Goal: Information Seeking & Learning: Learn about a topic

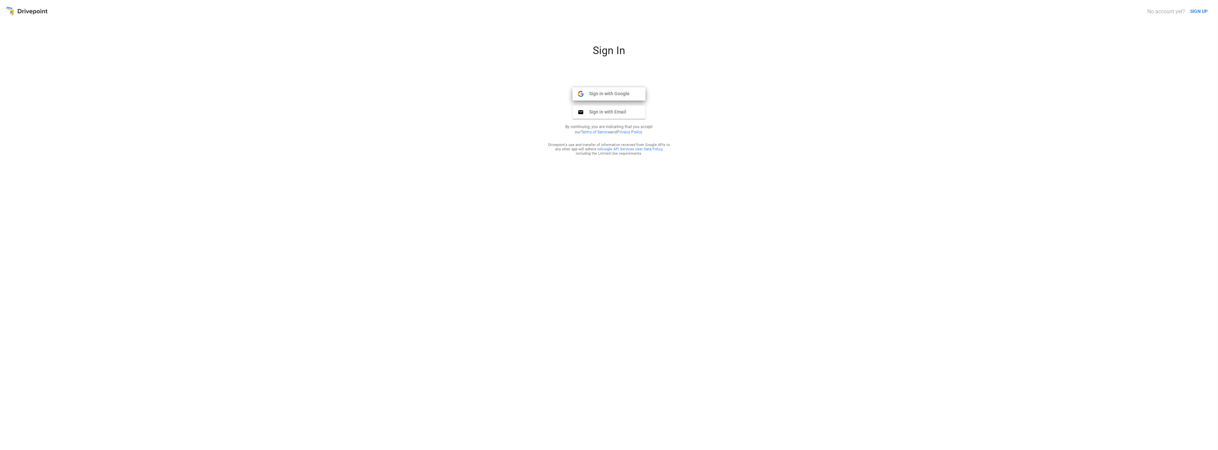
click at [630, 93] on button "Sign in with Google Google" at bounding box center [608, 93] width 73 height 13
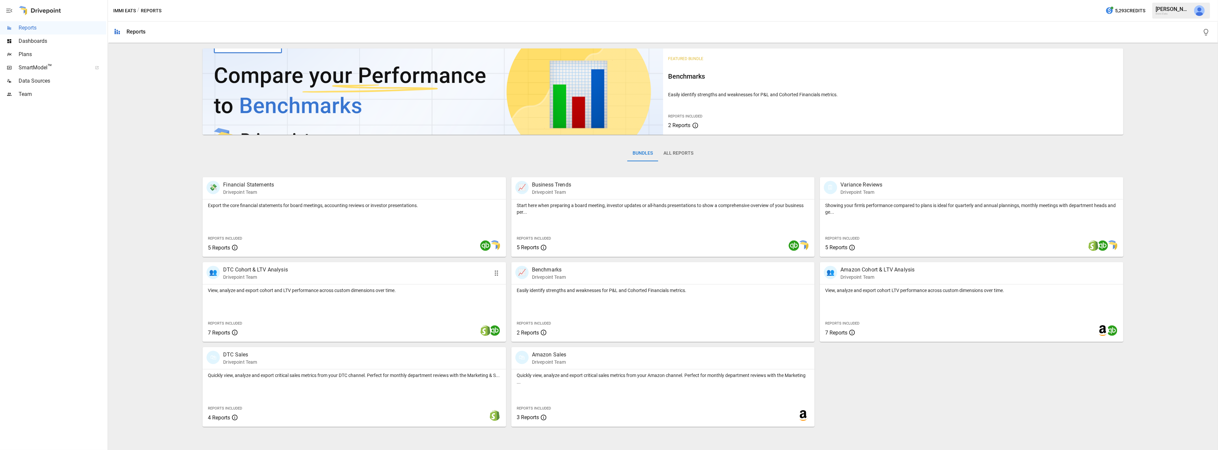
click at [272, 284] on div "👥 DTC Cohort & LTV Analysis Drivepoint Team" at bounding box center [354, 273] width 303 height 22
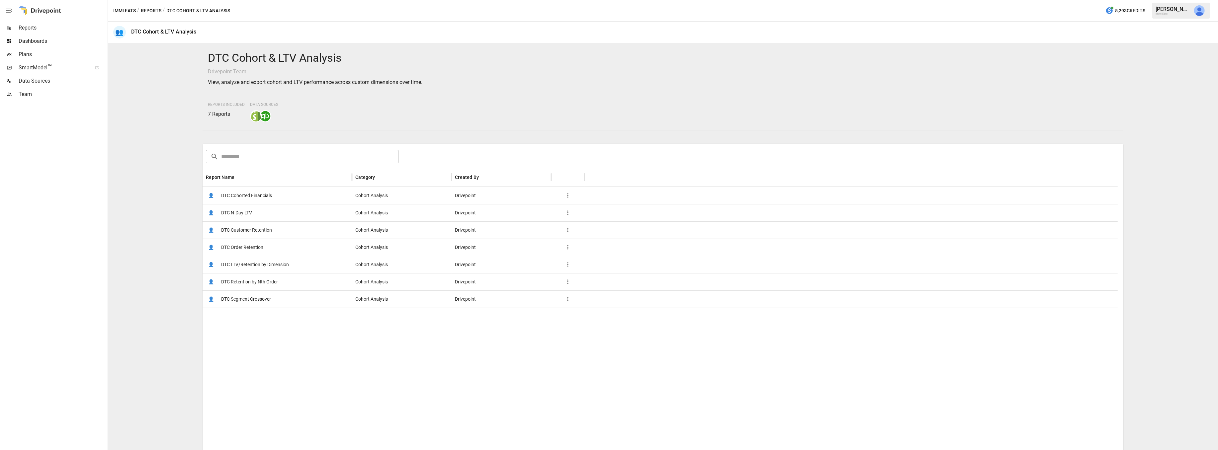
click at [286, 230] on div "👤 DTC Customer Retention" at bounding box center [277, 229] width 149 height 17
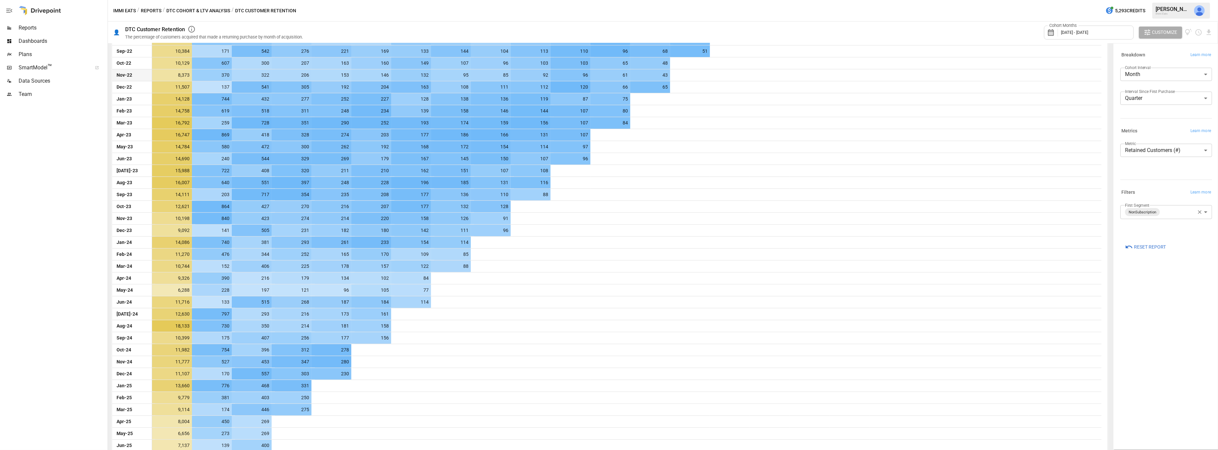
scroll to position [482, 0]
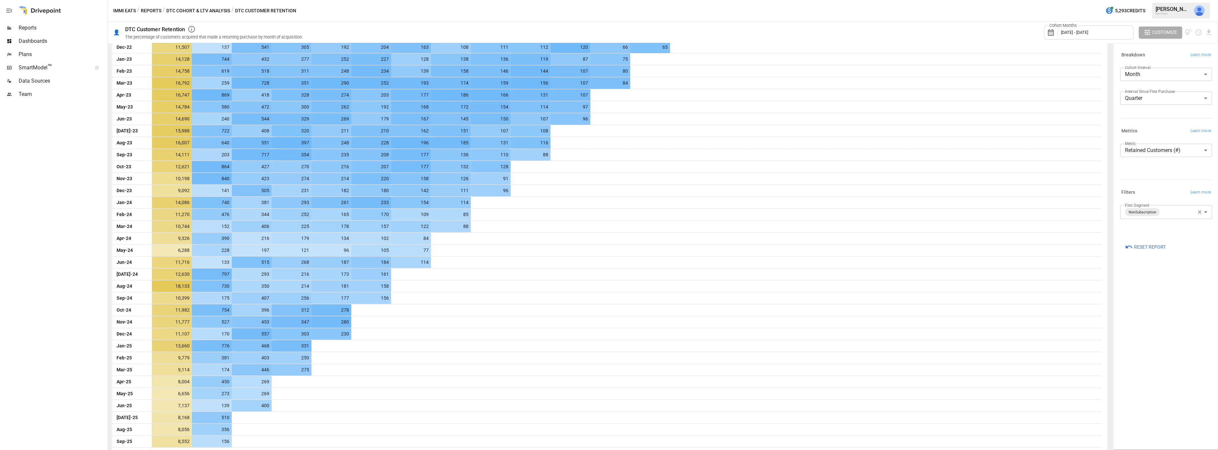
click at [1176, 0] on body "Reports Dashboards Plans SmartModel ™ Data Sources Team Immi Eats / Reports / D…" at bounding box center [609, 0] width 1218 height 0
click at [1151, 264] on span "Subscription" at bounding box center [1172, 264] width 67 height 8
type input "**********"
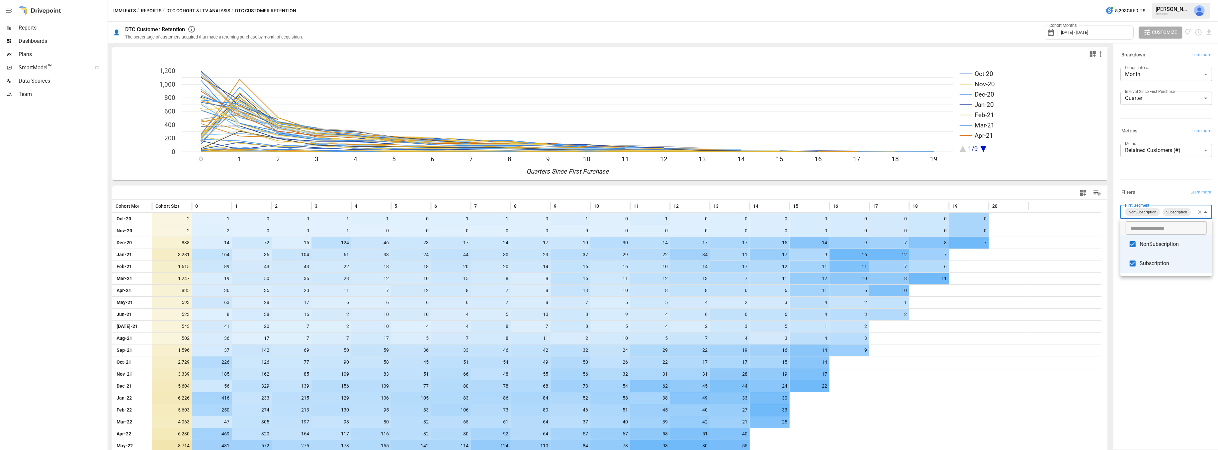
click at [1170, 337] on div at bounding box center [609, 225] width 1218 height 450
click at [211, 10] on button "DTC Cohort & LTV Analysis" at bounding box center [198, 11] width 64 height 8
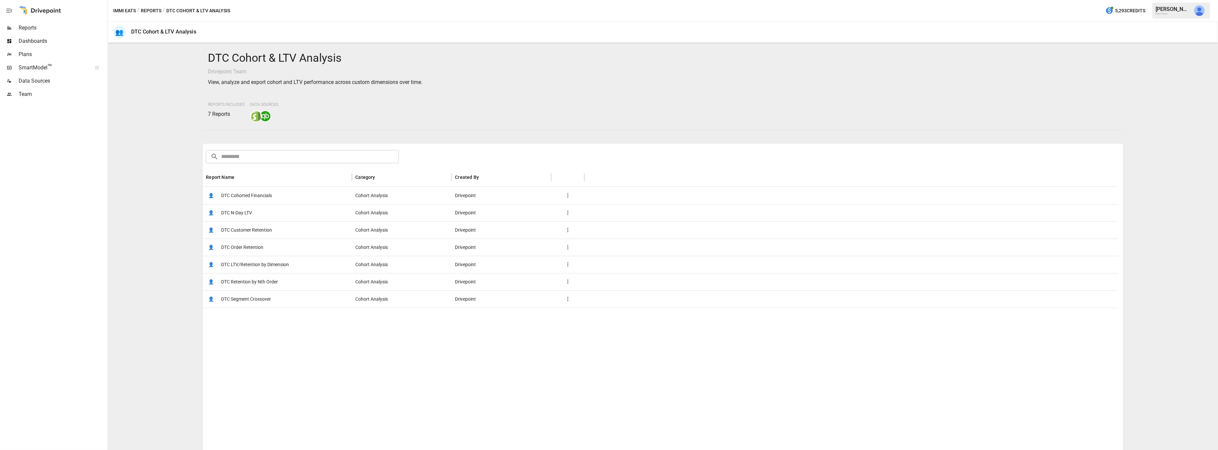
click at [247, 245] on span "DTC Order Retention" at bounding box center [242, 247] width 42 height 17
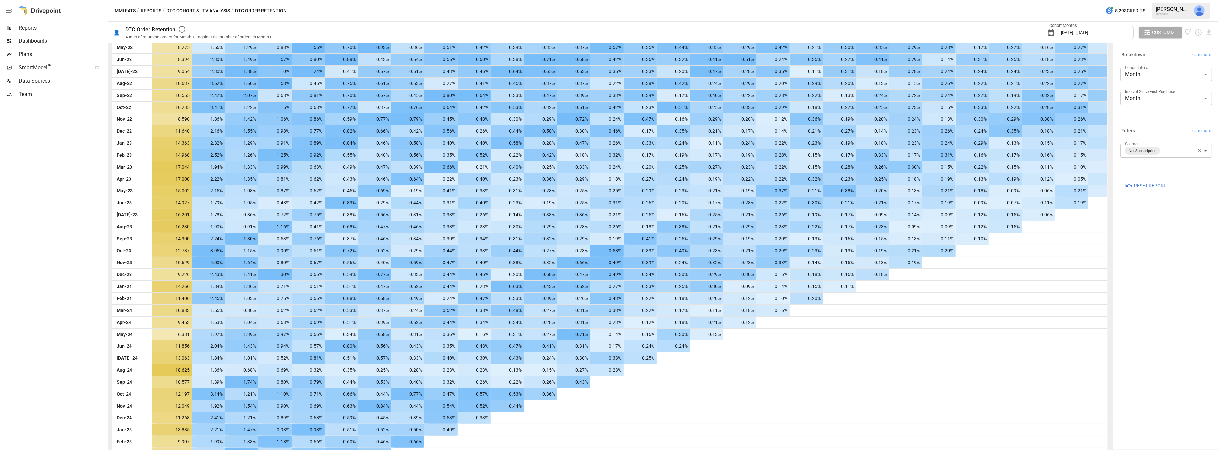
scroll to position [477, 0]
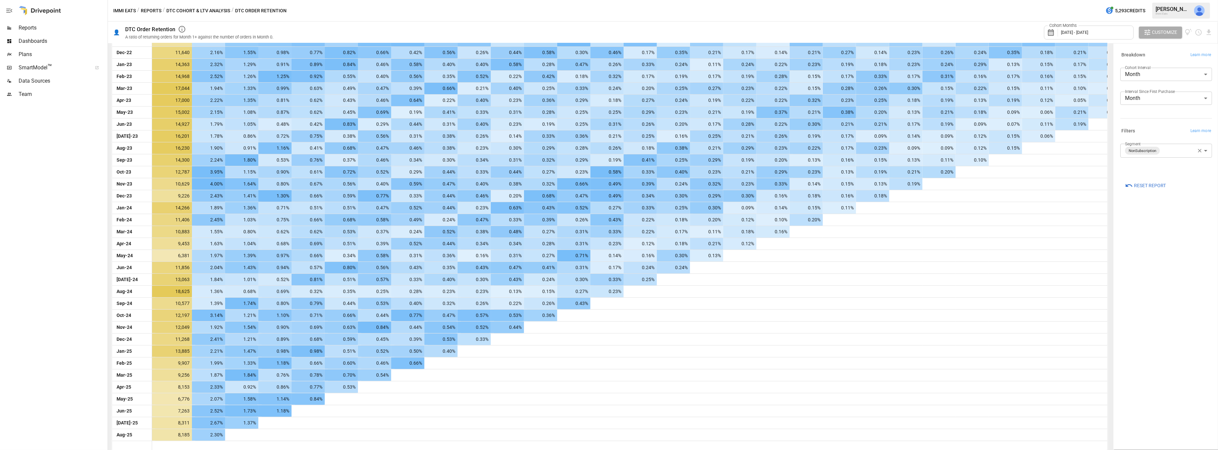
click at [1183, 0] on body "Reports Dashboards Plans SmartModel ™ Data Sources Team Immi Eats / Reports / D…" at bounding box center [609, 0] width 1218 height 0
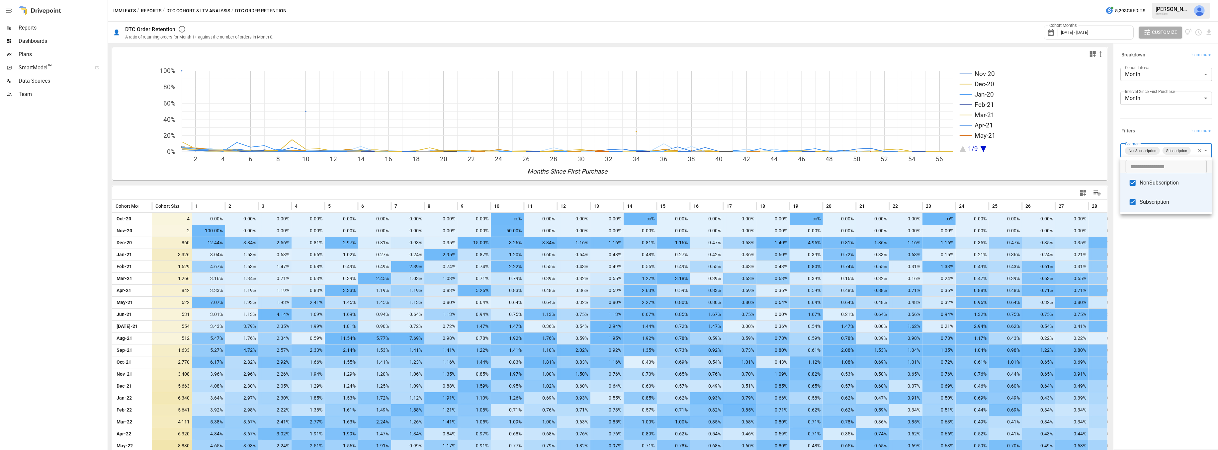
drag, startPoint x: 1176, startPoint y: 263, endPoint x: 1141, endPoint y: 239, distance: 41.9
click at [1175, 262] on div at bounding box center [609, 225] width 1218 height 450
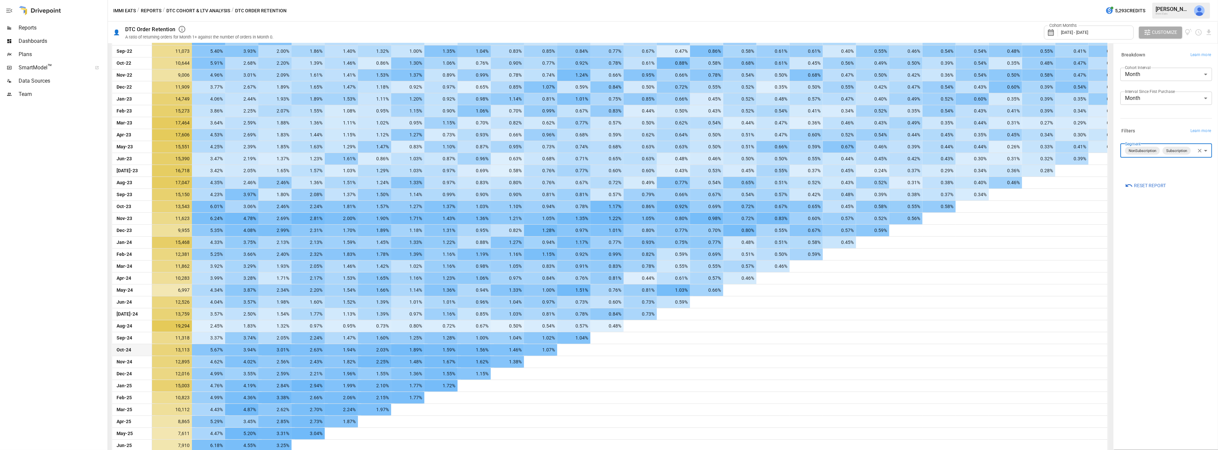
scroll to position [477, 0]
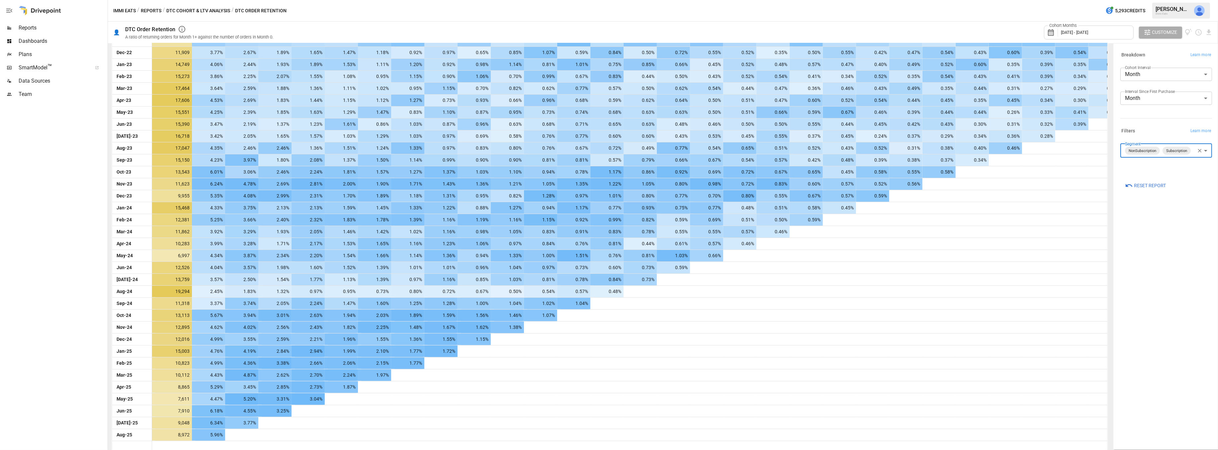
click at [1179, 0] on body "Reports Dashboards Plans SmartModel ™ Data Sources Team Immi Eats / Reports / D…" at bounding box center [609, 0] width 1218 height 0
drag, startPoint x: 1151, startPoint y: 204, endPoint x: 1169, endPoint y: 249, distance: 48.6
click at [1151, 204] on span "Subscription" at bounding box center [1172, 202] width 67 height 8
type input "**********"
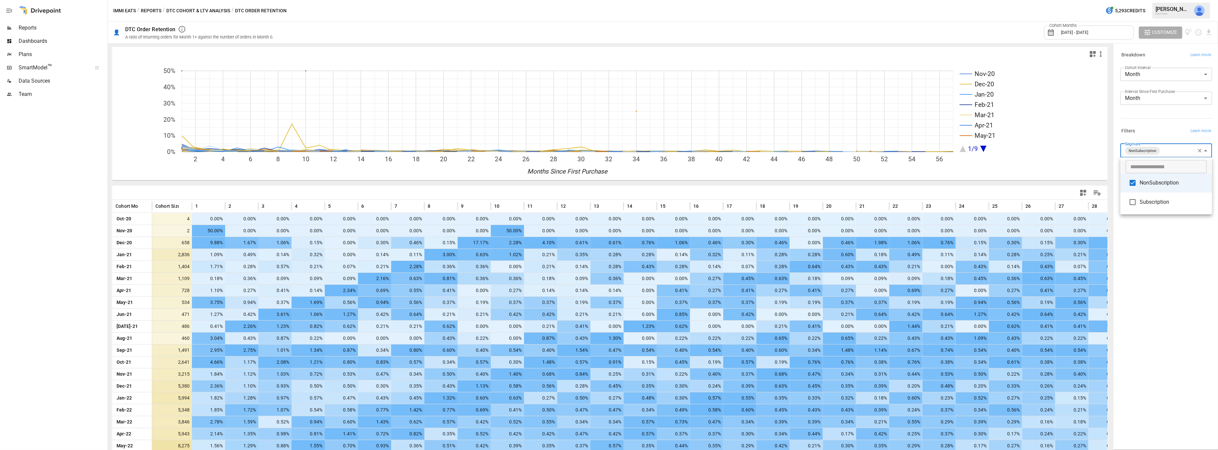
click at [1162, 279] on div at bounding box center [609, 225] width 1218 height 450
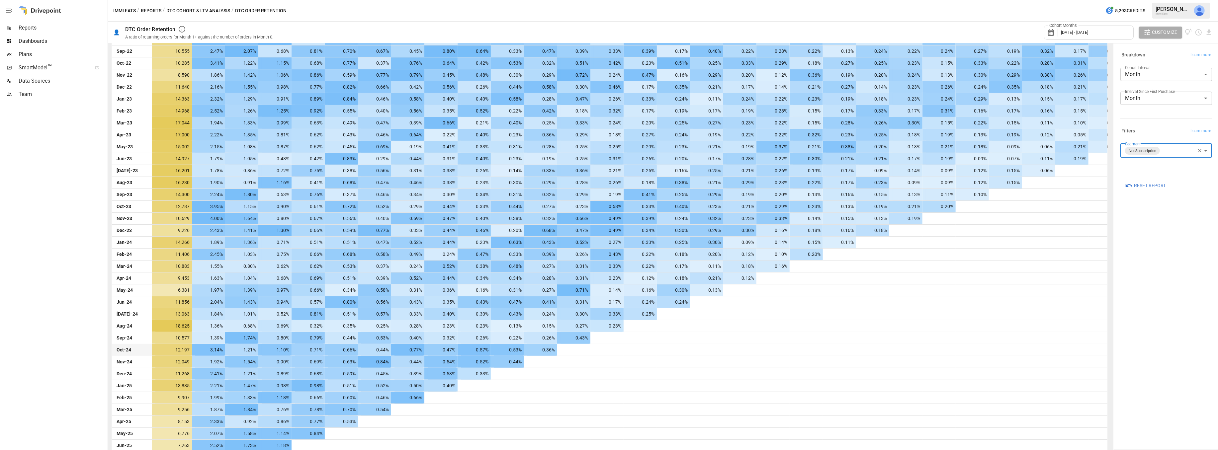
scroll to position [477, 0]
